Goal: Find specific page/section: Find specific page/section

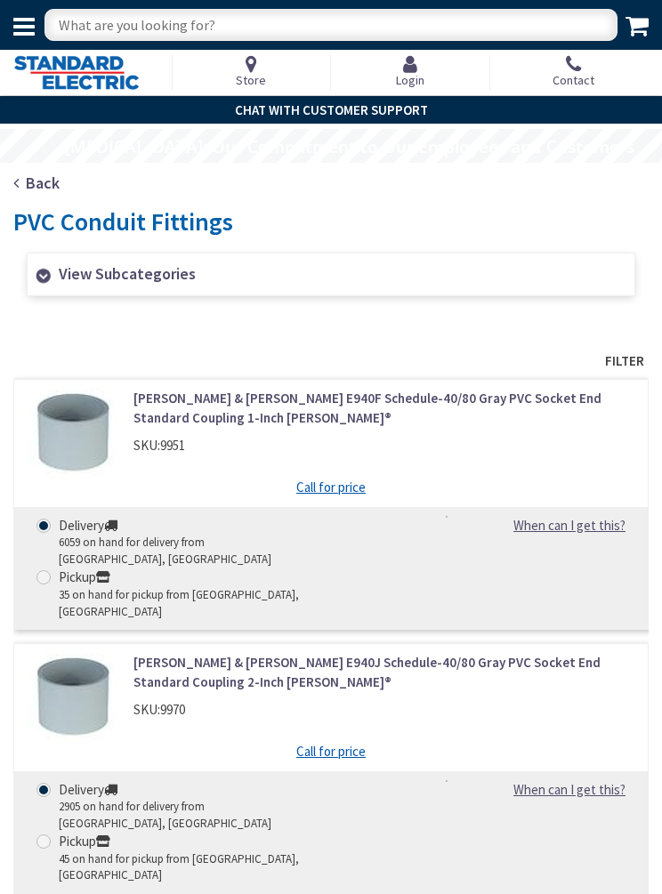
click at [124, 274] on link "View Subcategories" at bounding box center [331, 275] width 608 height 44
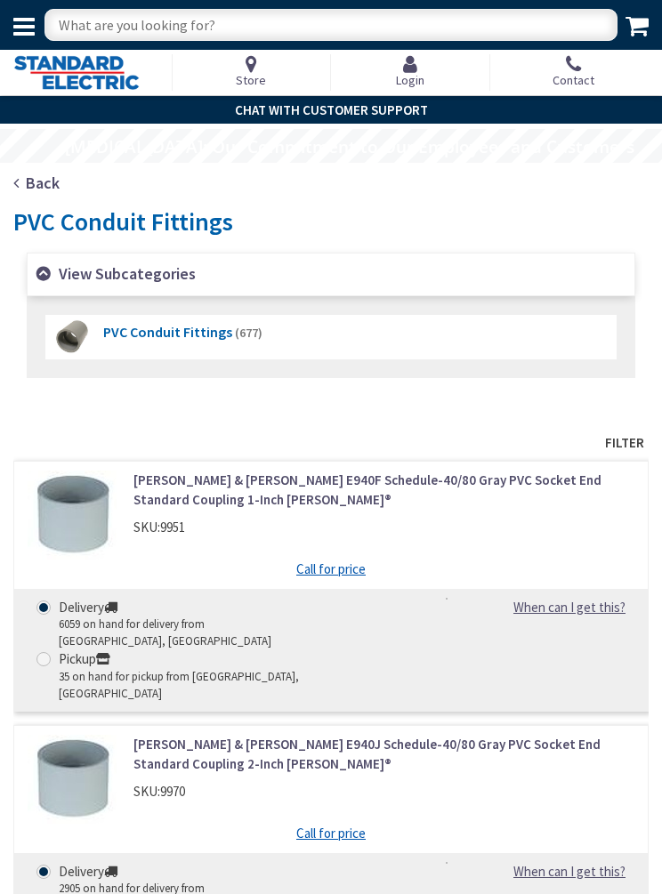
click at [188, 324] on span "PVC Conduit Fittings" at bounding box center [167, 332] width 129 height 18
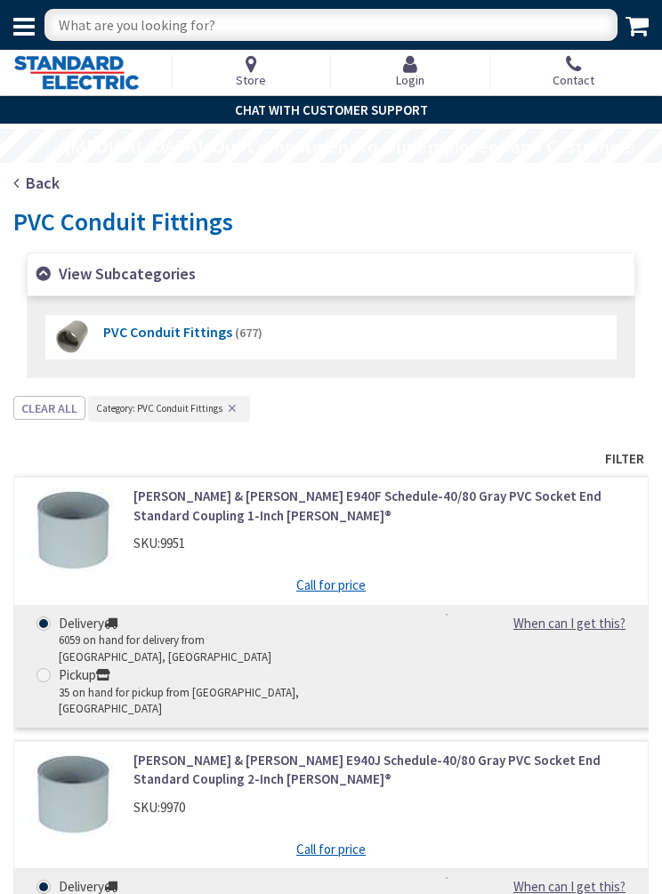
click at [217, 35] on input "text" at bounding box center [330, 25] width 573 height 32
click at [180, 28] on input "2-‘n h" at bounding box center [330, 25] width 573 height 32
type input "2 inch"
click at [182, 22] on input "2 inch" at bounding box center [330, 25] width 573 height 32
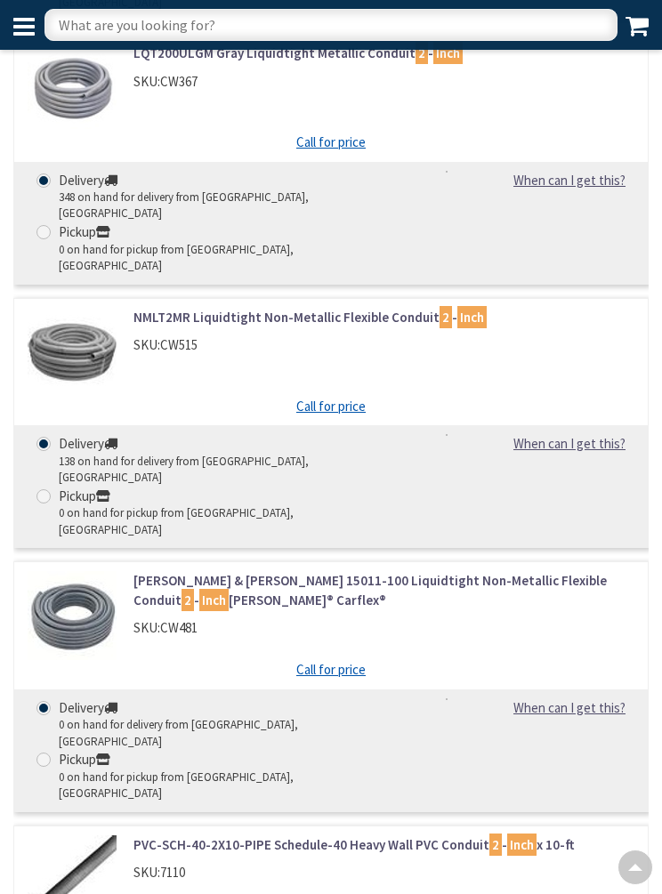
scroll to position [671, 0]
